Goal: Navigation & Orientation: Find specific page/section

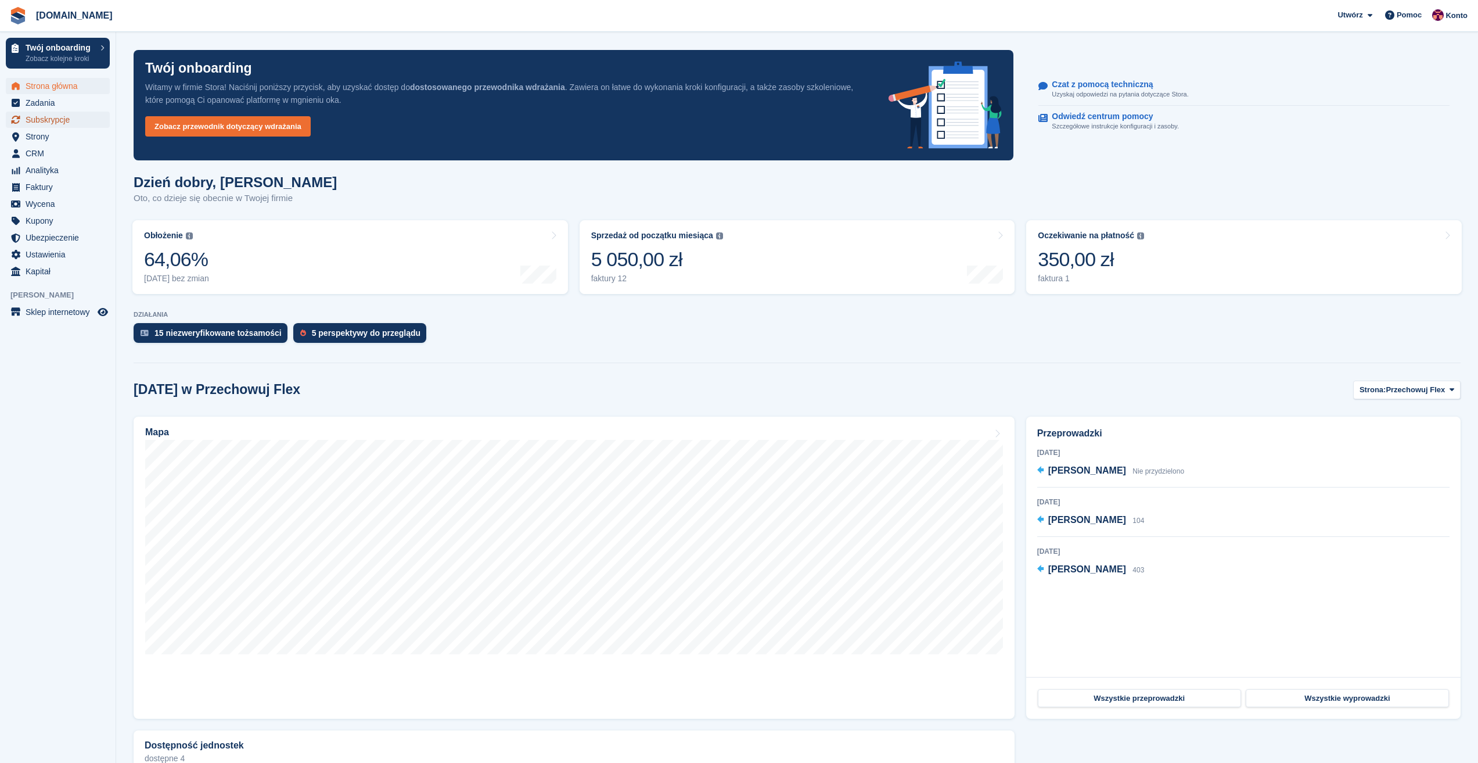
click at [51, 123] on span "Subskrypcje" at bounding box center [61, 120] width 70 height 16
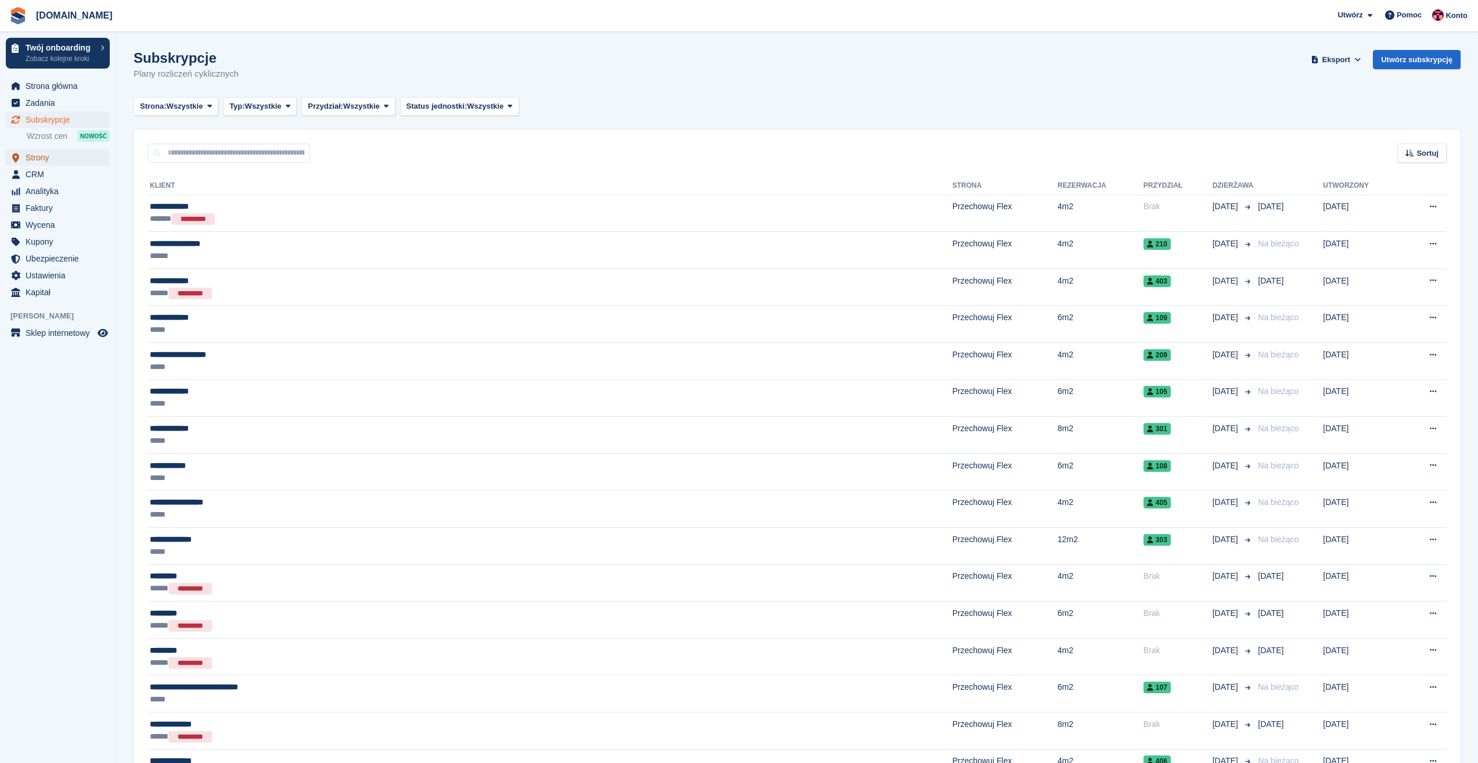
click at [42, 159] on span "Strony" at bounding box center [61, 157] width 70 height 16
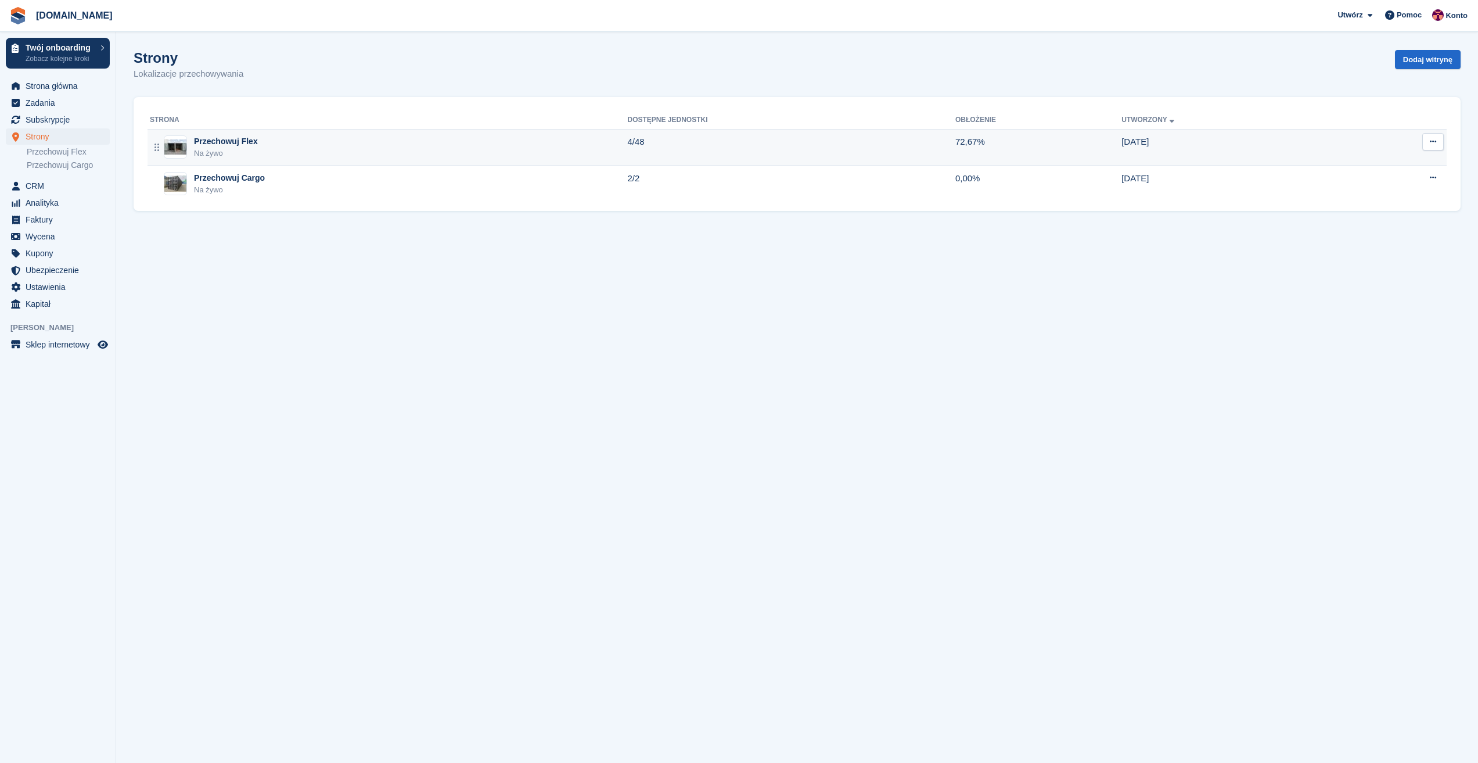
click at [219, 142] on div "Przechowuj Flex" at bounding box center [226, 141] width 64 height 12
